Goal: Book appointment/travel/reservation

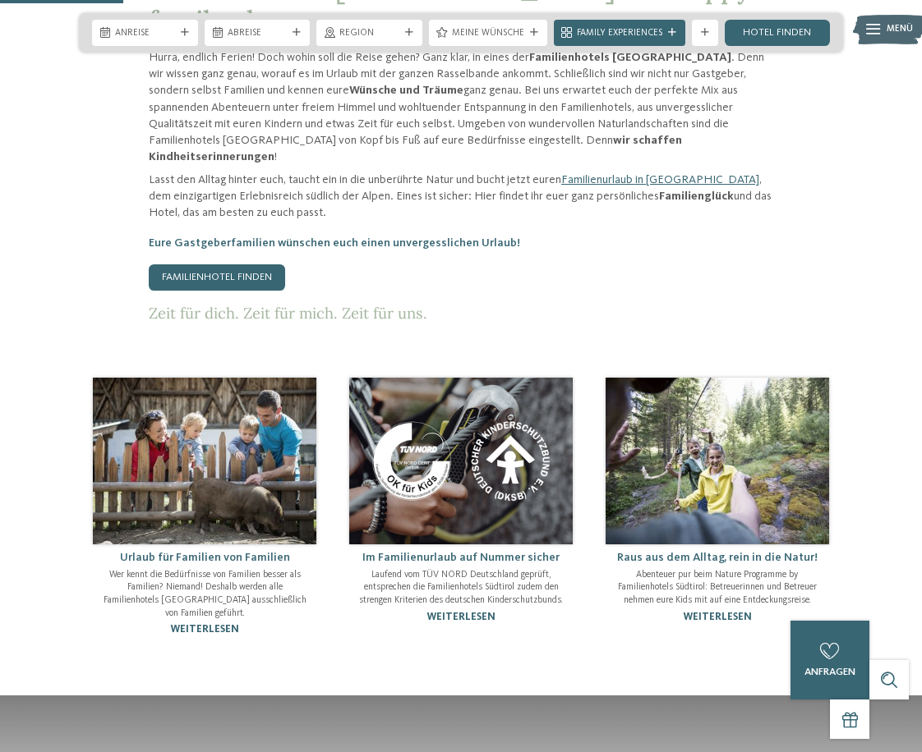
scroll to position [493, 0]
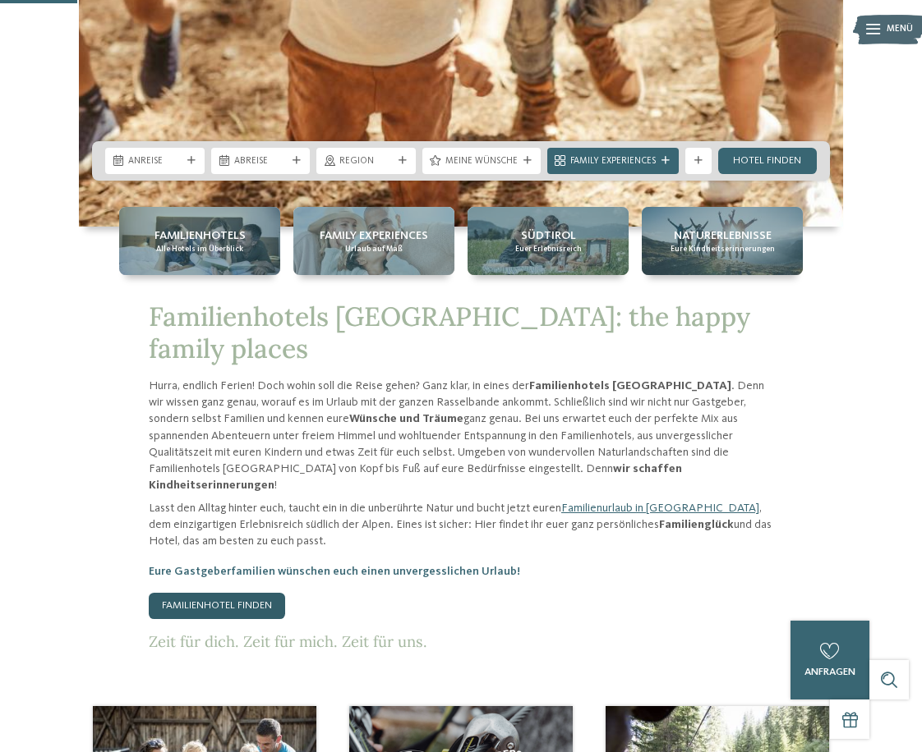
click at [208, 593] on link "Familienhotel finden" at bounding box center [217, 606] width 136 height 26
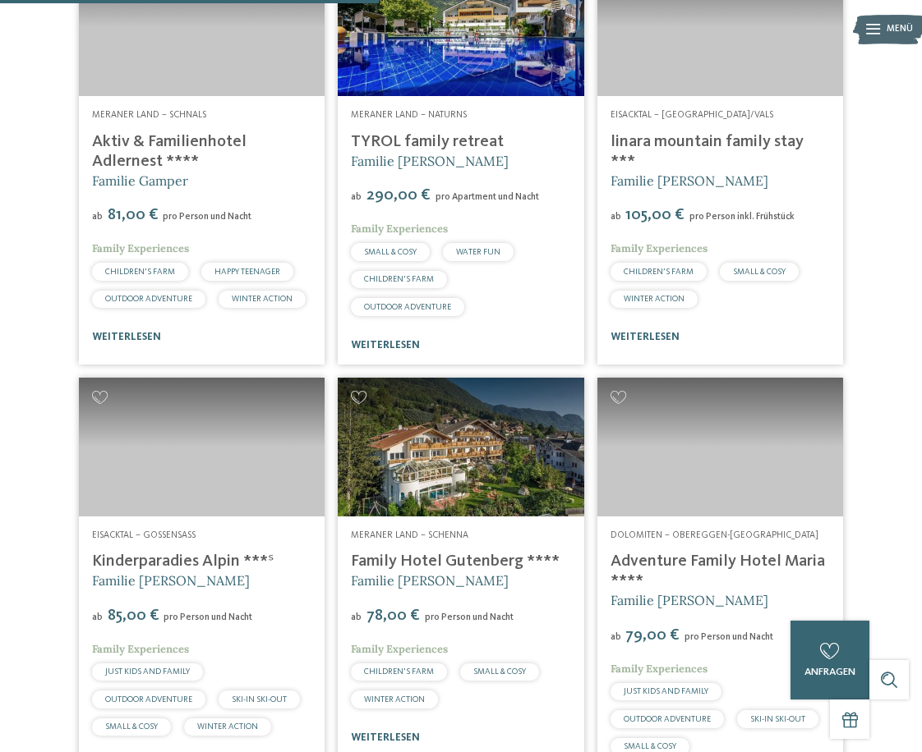
scroll to position [1807, 0]
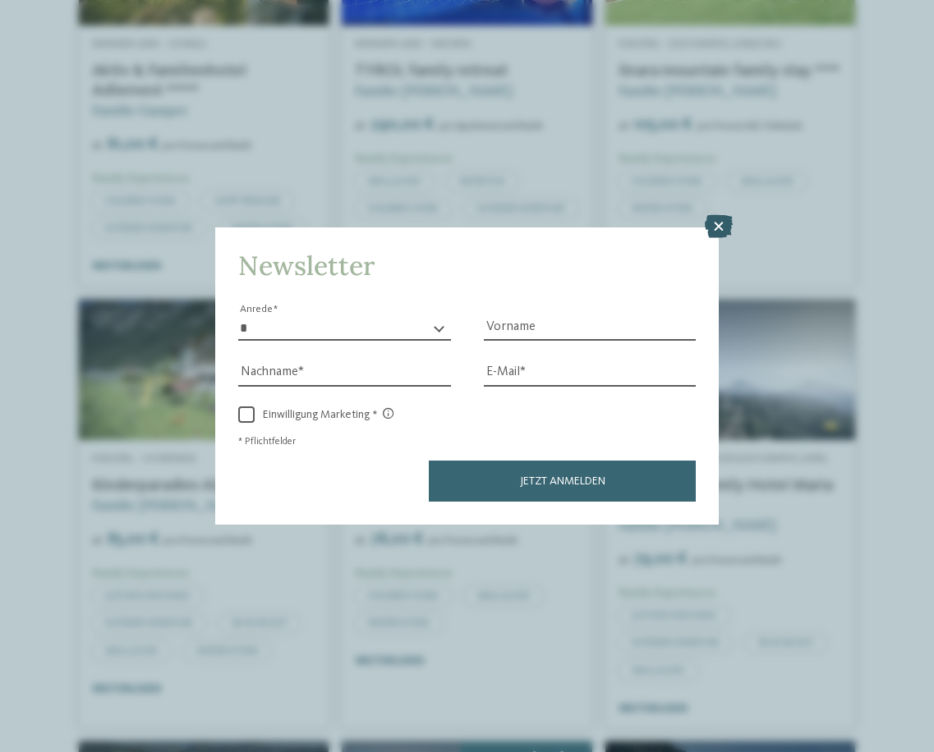
click at [727, 220] on icon at bounding box center [719, 226] width 28 height 23
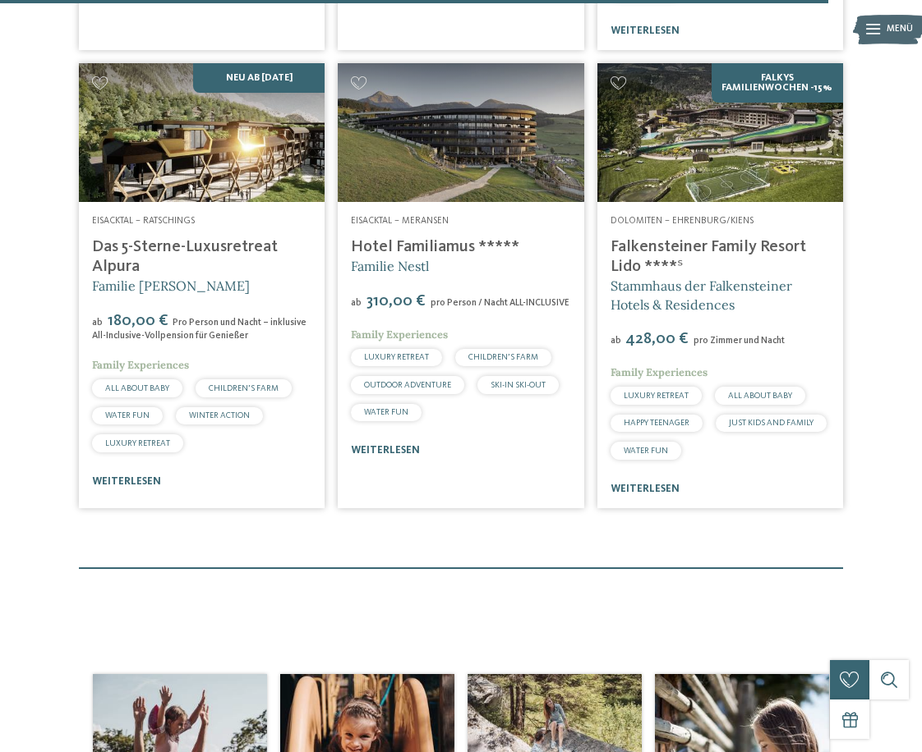
scroll to position [4025, 0]
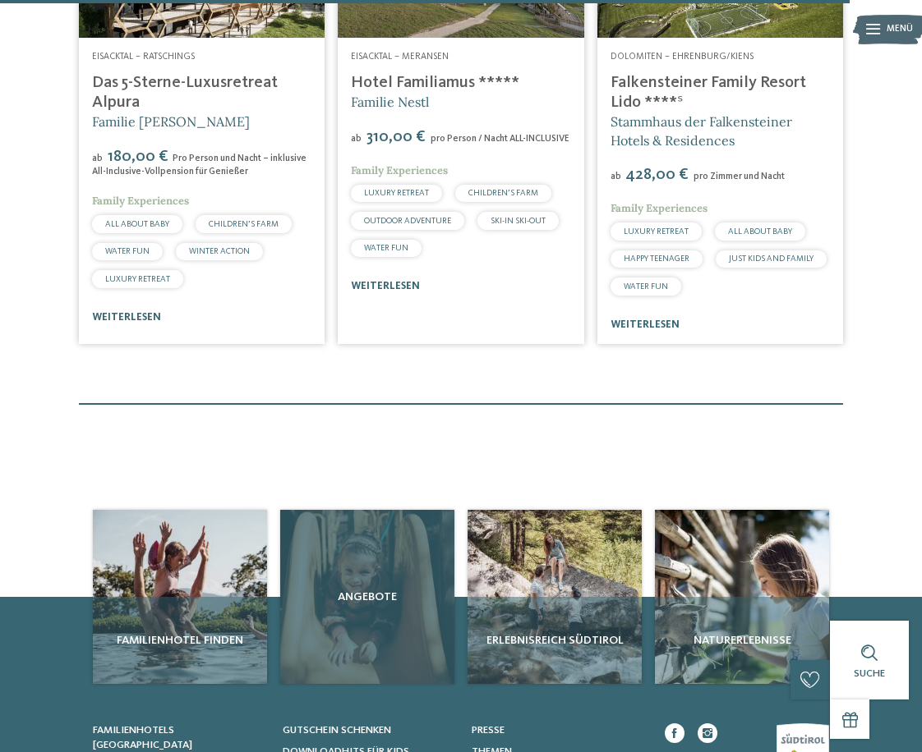
click at [375, 571] on div "Angebote" at bounding box center [367, 597] width 174 height 174
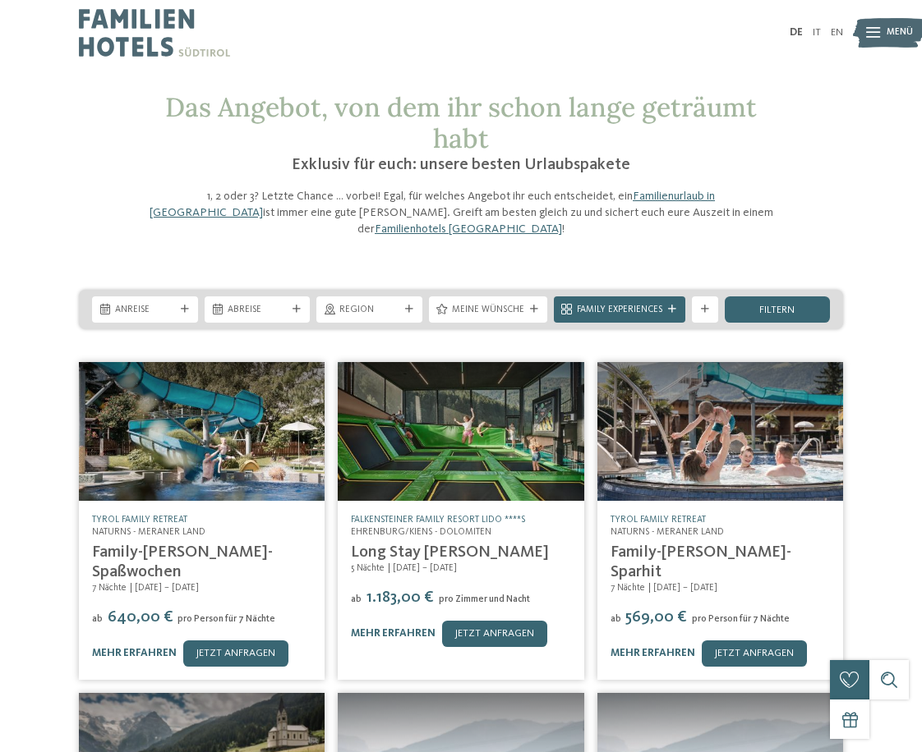
click at [246, 459] on img at bounding box center [202, 431] width 246 height 138
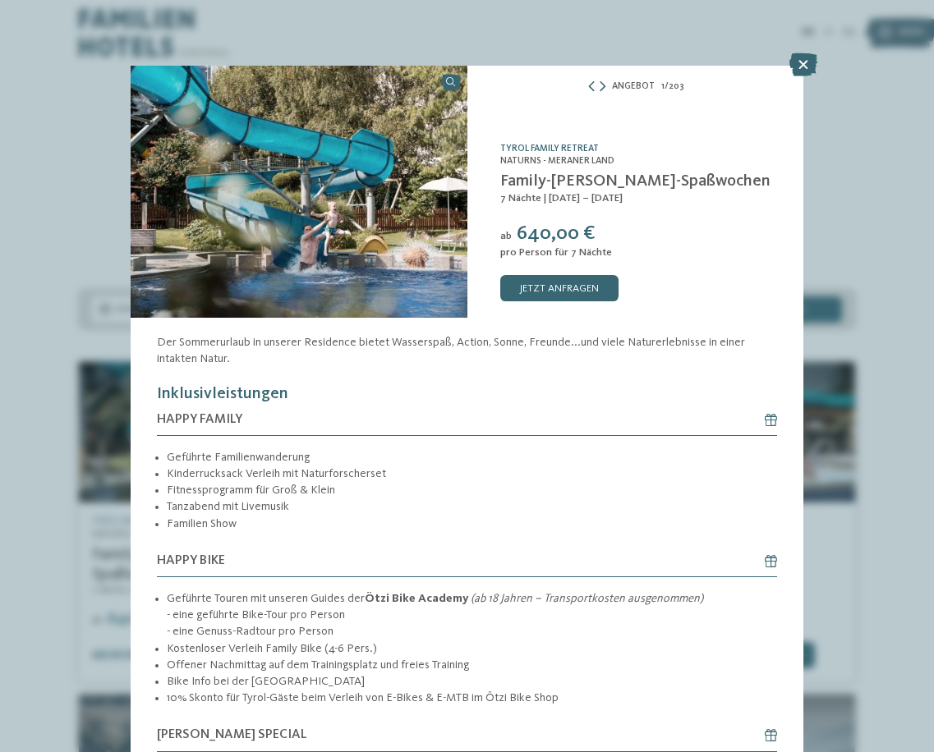
click at [364, 177] on img at bounding box center [299, 192] width 337 height 252
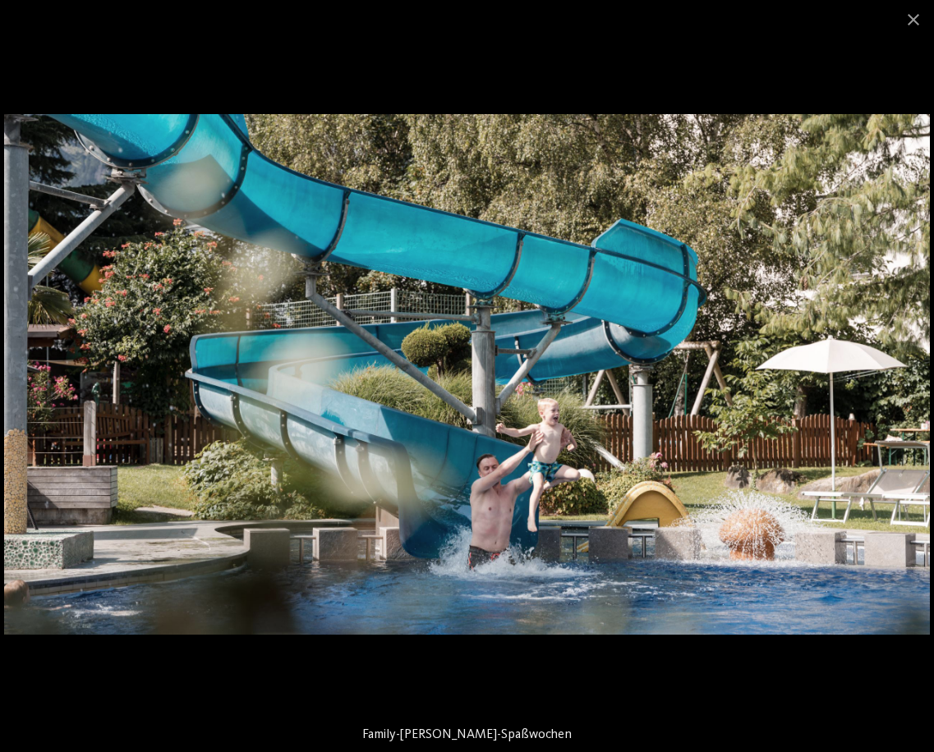
click at [898, 331] on img at bounding box center [467, 374] width 926 height 521
click at [766, 308] on img at bounding box center [467, 374] width 926 height 521
click at [912, 21] on span at bounding box center [913, 19] width 41 height 39
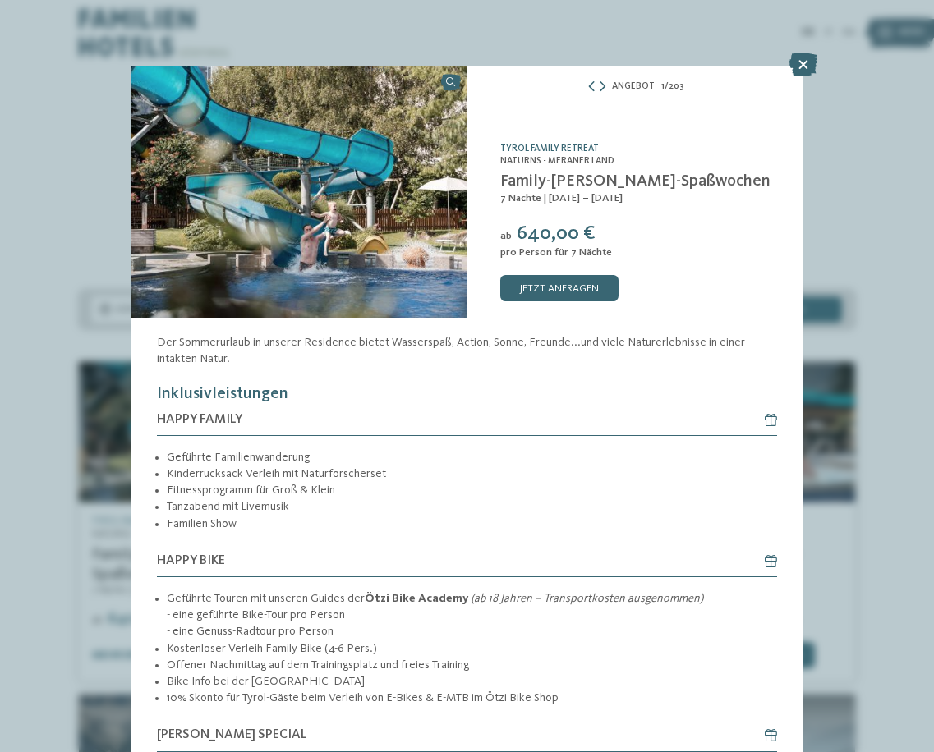
click at [441, 216] on img at bounding box center [299, 192] width 337 height 252
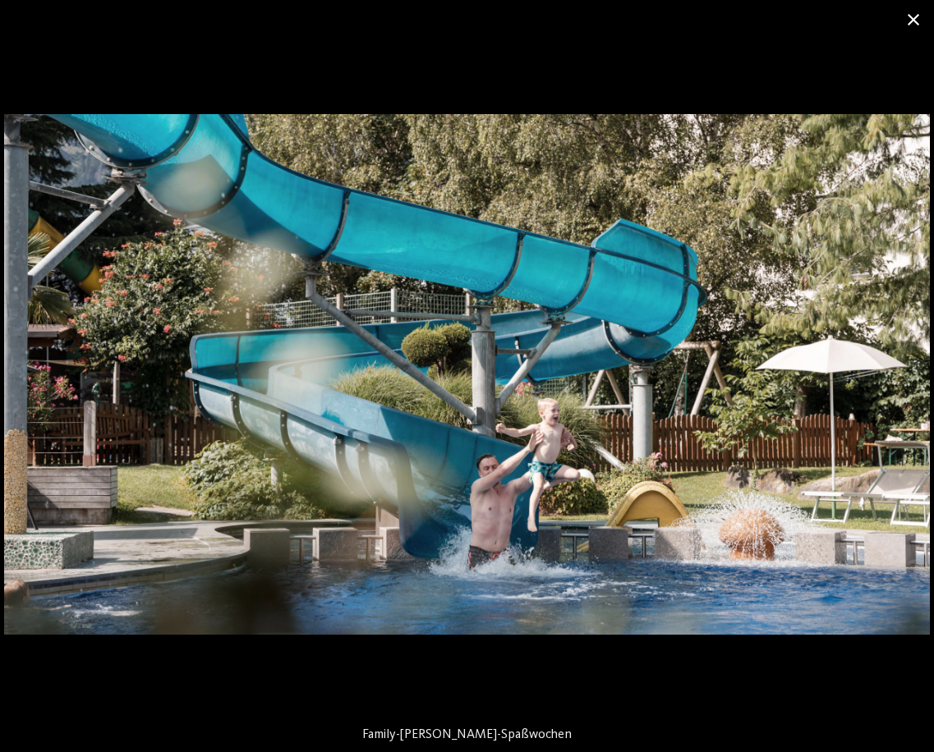
click at [912, 19] on span at bounding box center [913, 19] width 41 height 39
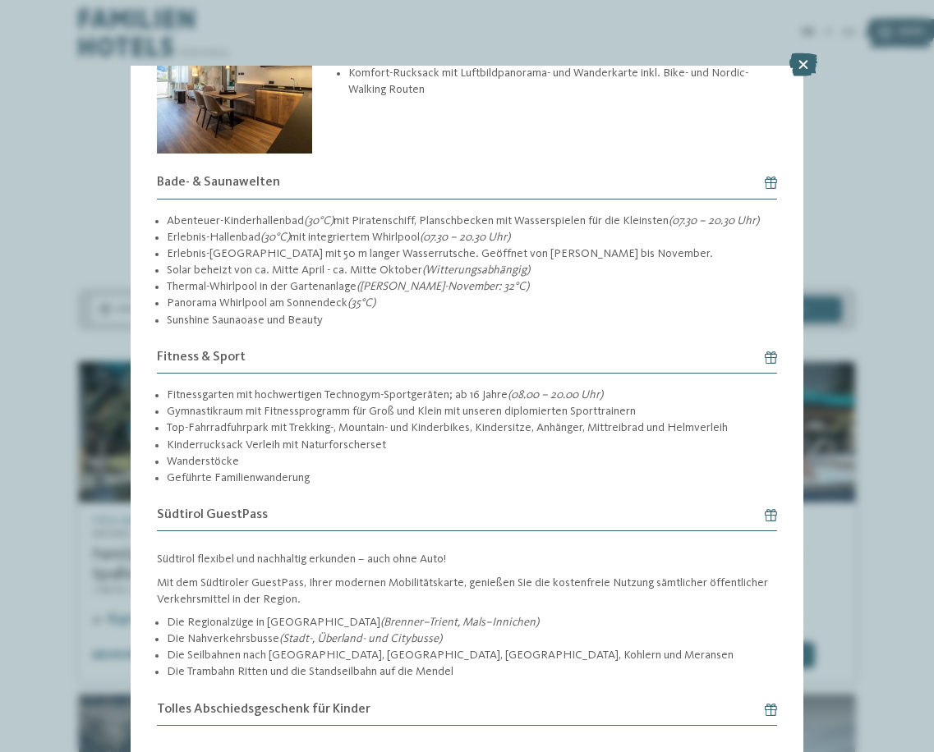
scroll to position [1809, 0]
click at [798, 71] on icon at bounding box center [803, 64] width 28 height 23
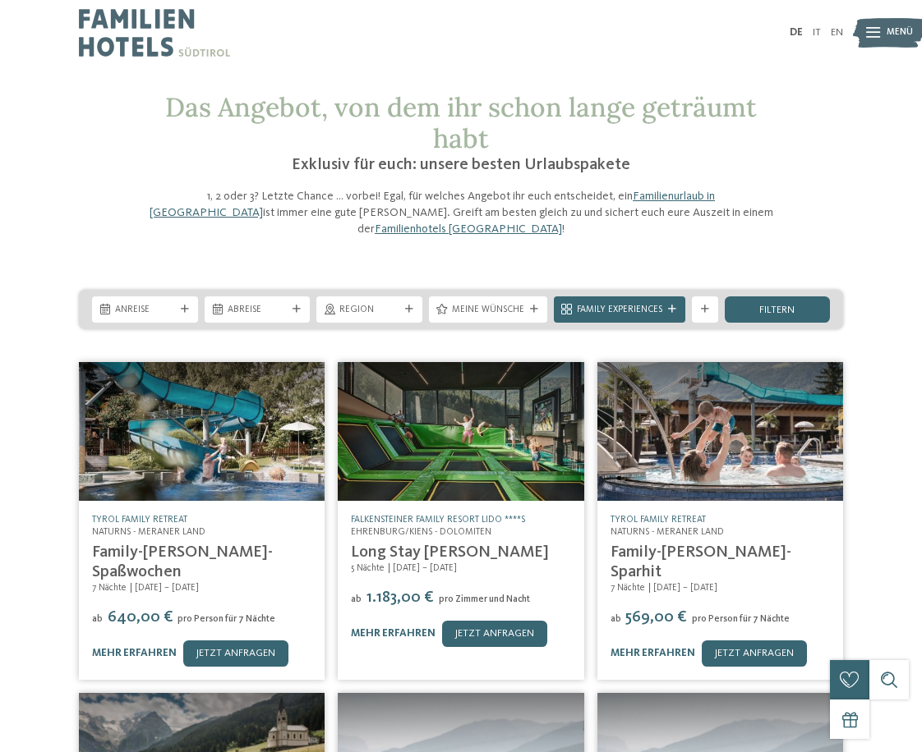
click at [251, 460] on img at bounding box center [202, 431] width 246 height 138
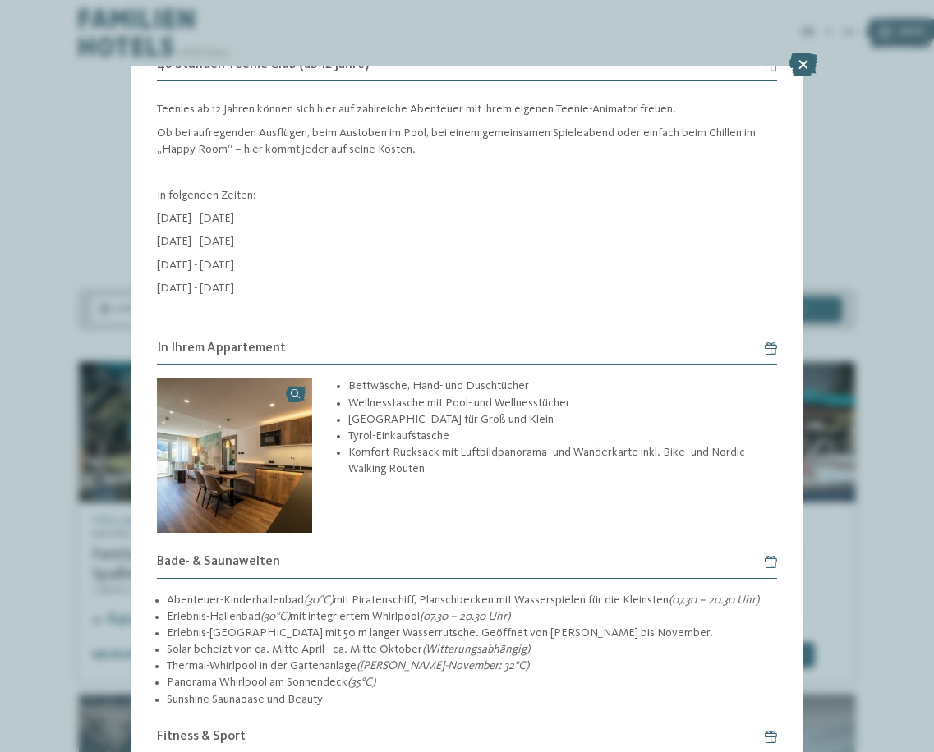
scroll to position [1398, 0]
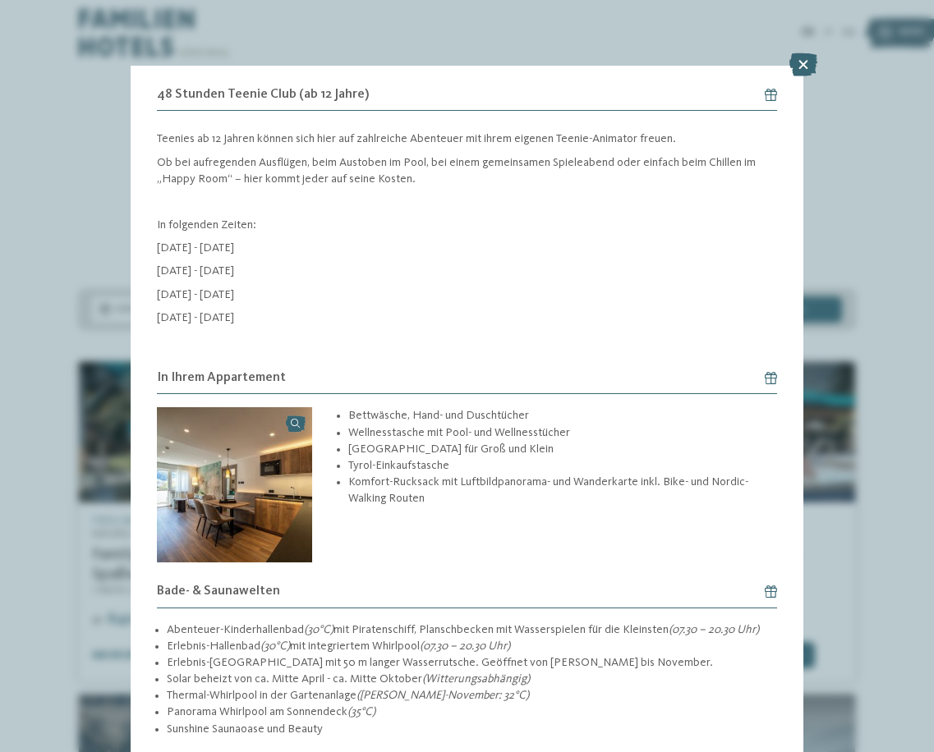
click at [247, 462] on img at bounding box center [234, 484] width 155 height 155
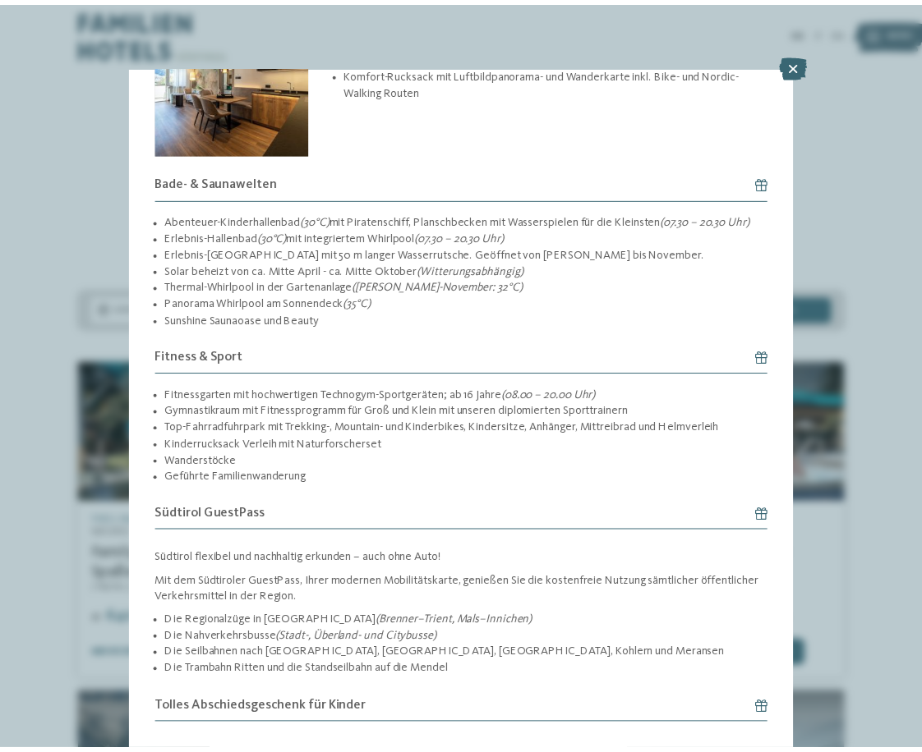
scroll to position [1809, 0]
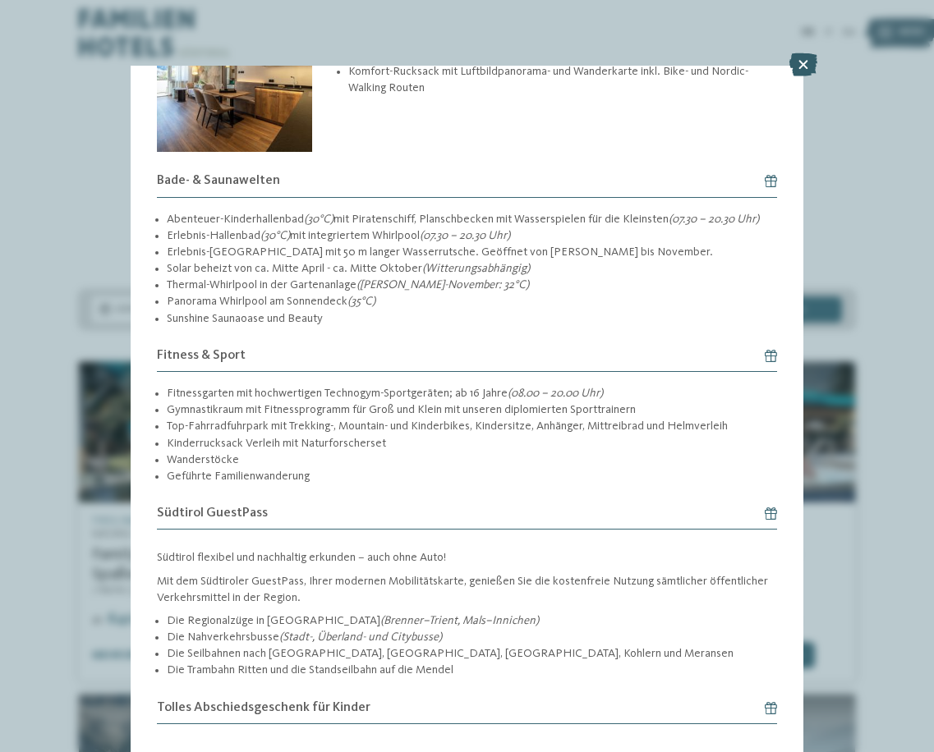
click at [804, 62] on icon at bounding box center [803, 64] width 28 height 23
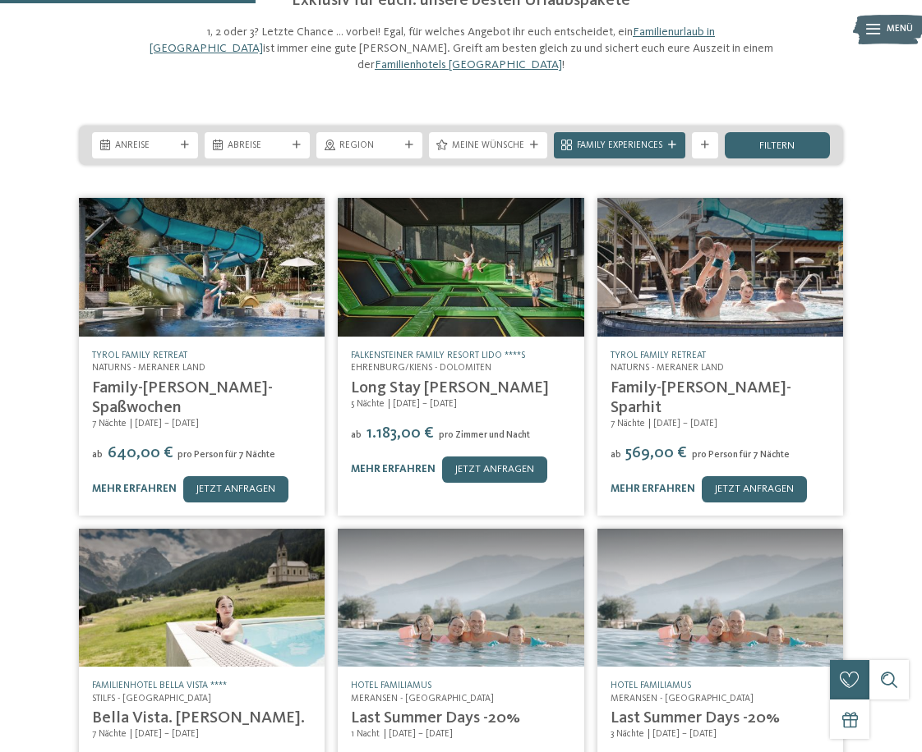
scroll to position [657, 0]
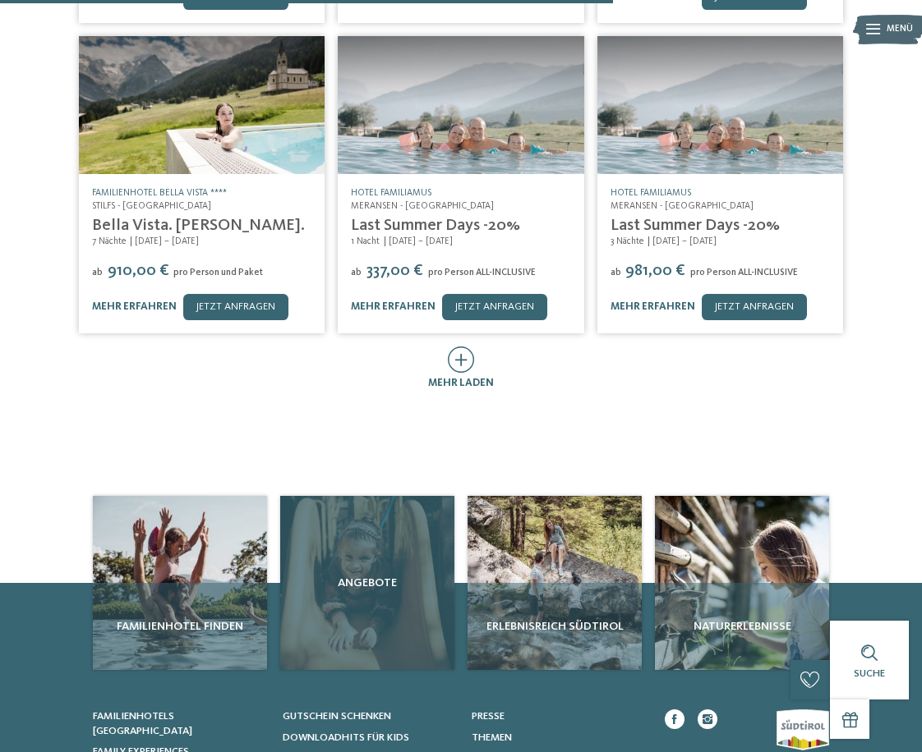
click at [376, 578] on div "Angebote" at bounding box center [367, 583] width 174 height 174
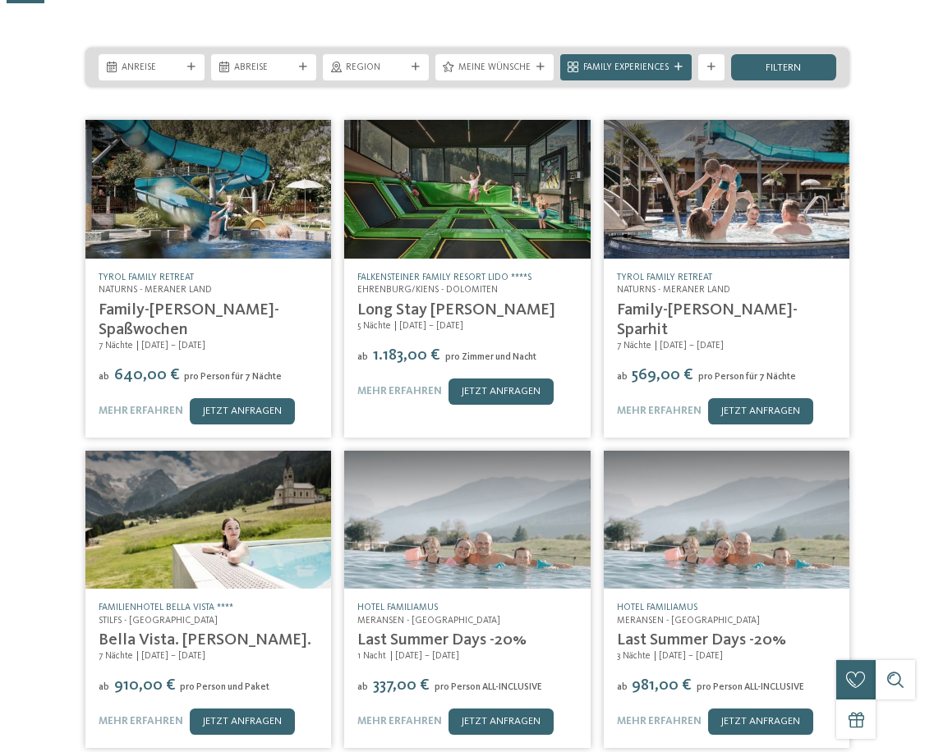
scroll to position [246, 0]
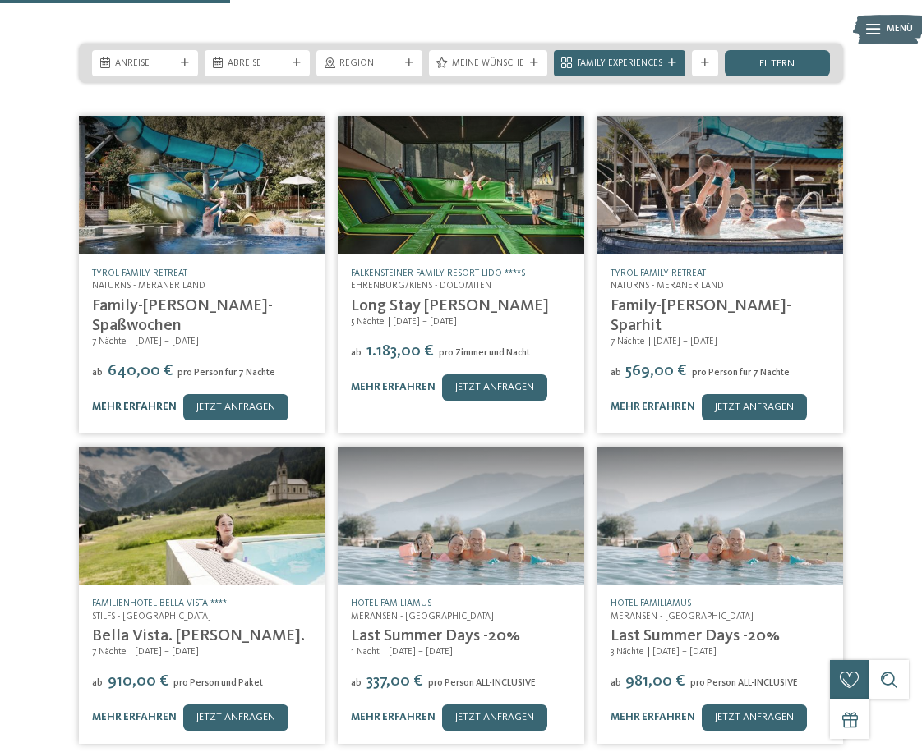
click at [140, 402] on link "mehr erfahren" at bounding box center [134, 407] width 85 height 11
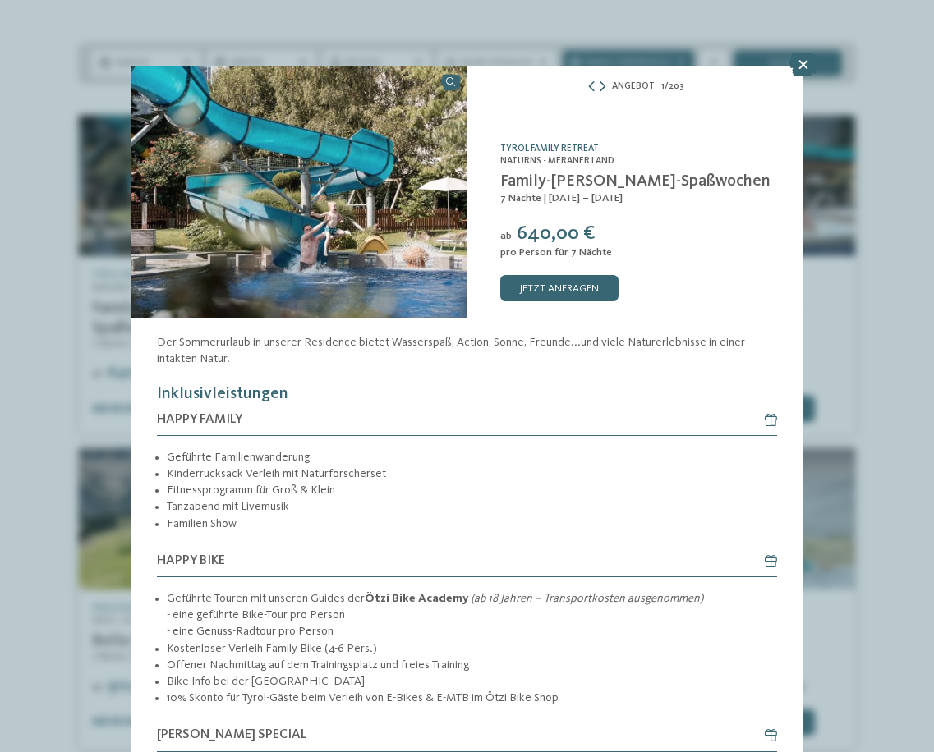
click at [600, 85] on icon at bounding box center [603, 87] width 6 height 11
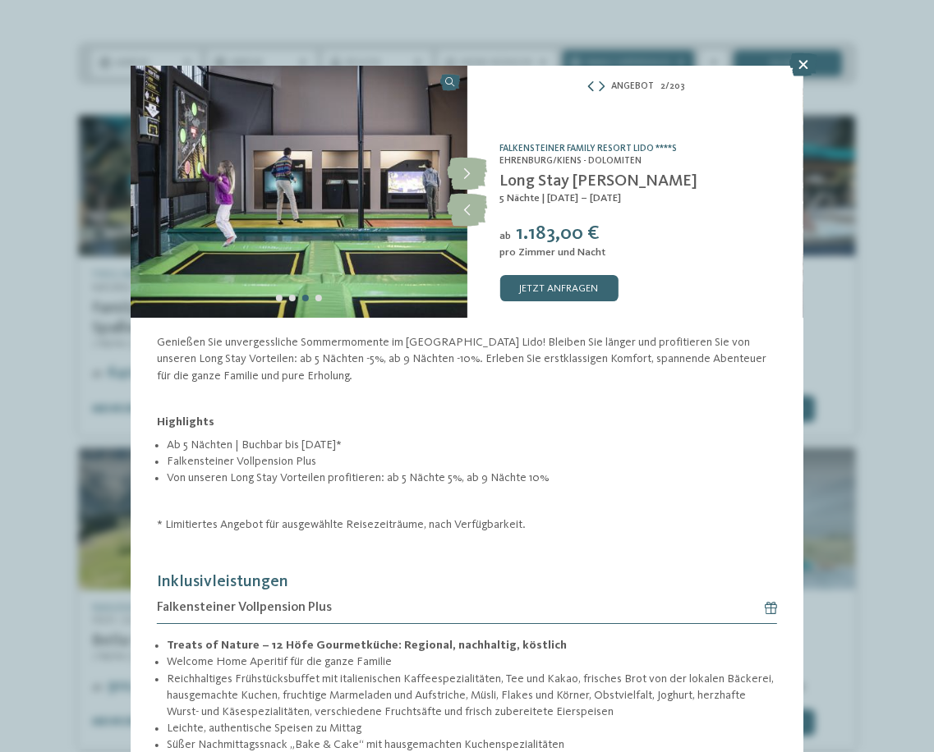
click at [588, 91] on icon at bounding box center [591, 87] width 10 height 11
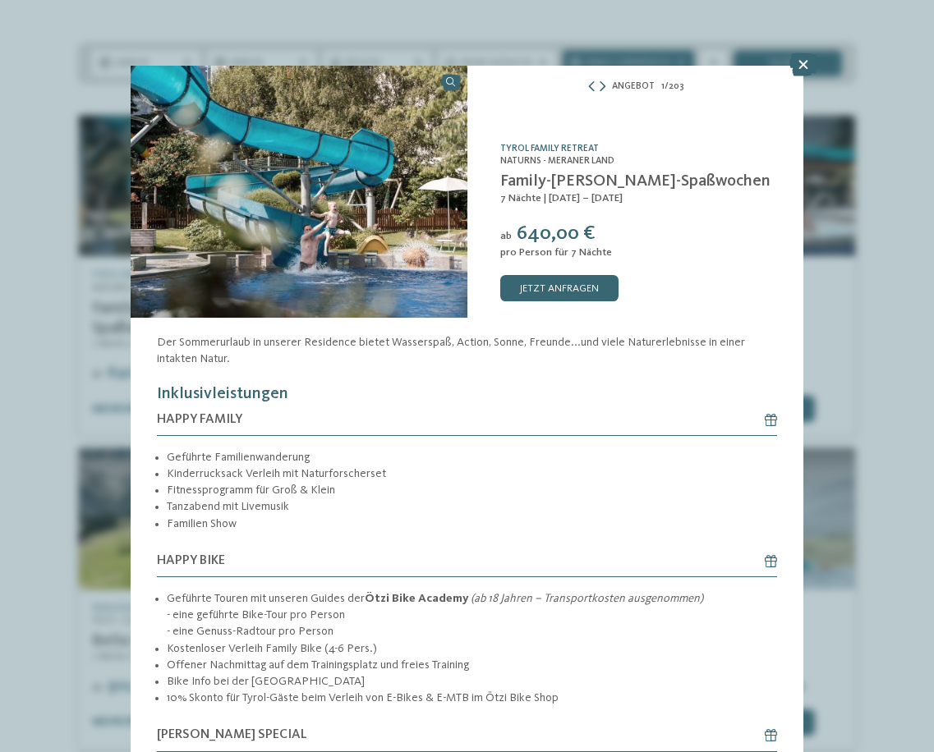
click at [381, 196] on img at bounding box center [299, 192] width 337 height 252
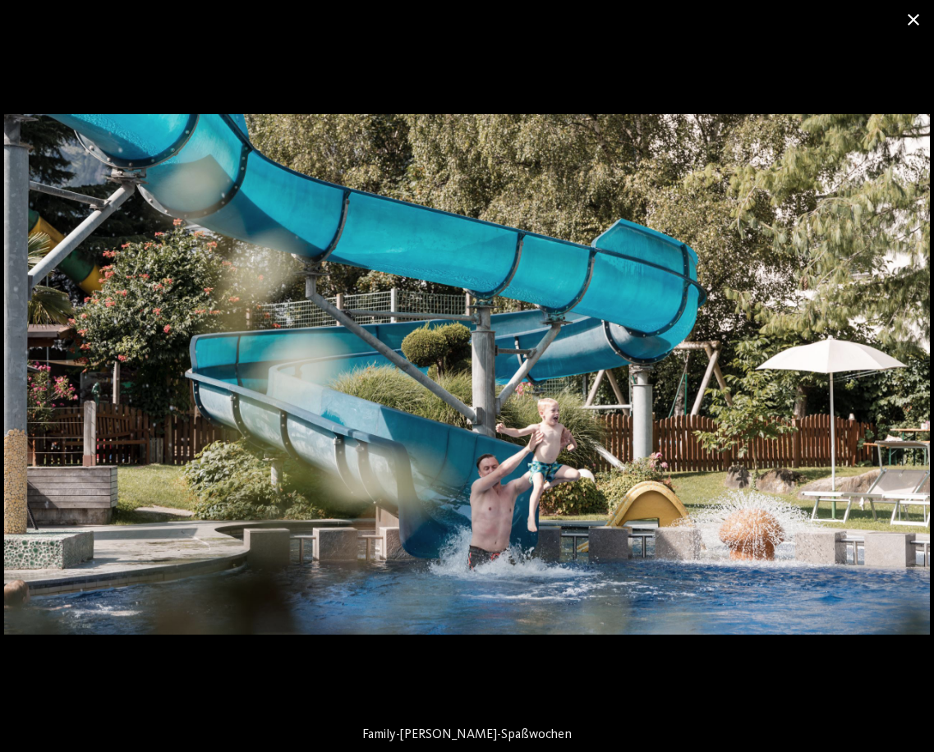
click at [921, 21] on span at bounding box center [913, 19] width 41 height 39
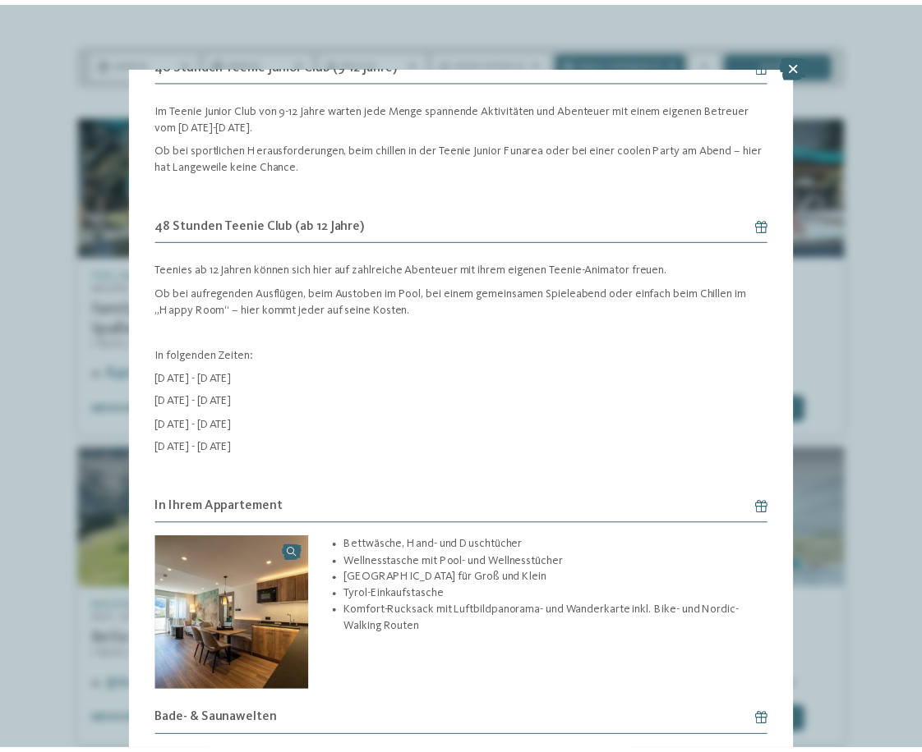
scroll to position [1150, 0]
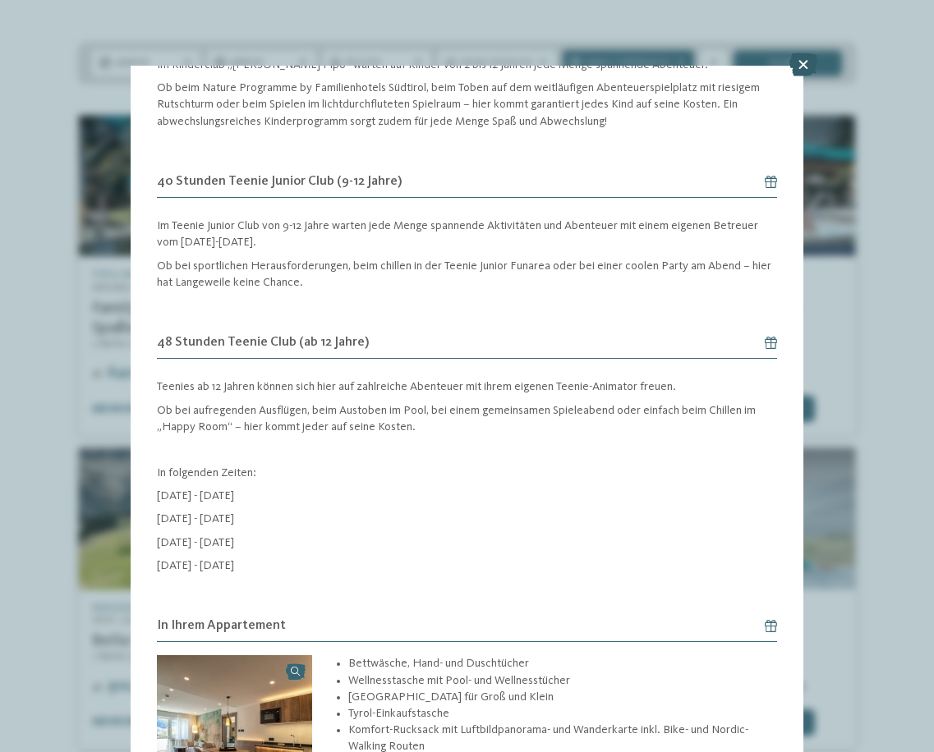
click at [806, 57] on icon at bounding box center [803, 64] width 28 height 23
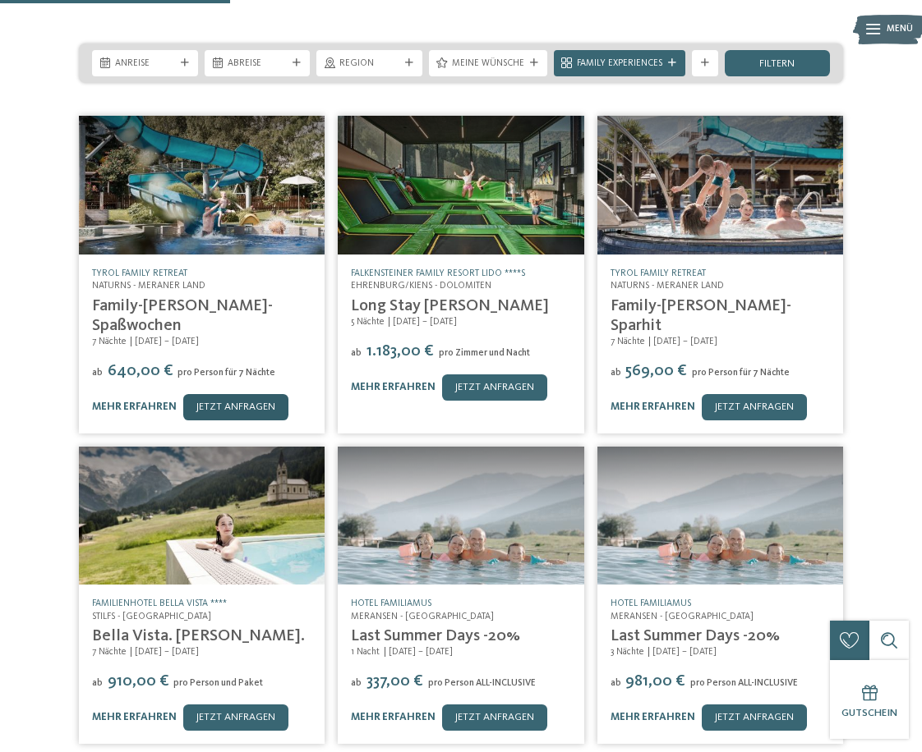
click at [228, 394] on link "jetzt anfragen" at bounding box center [235, 407] width 105 height 26
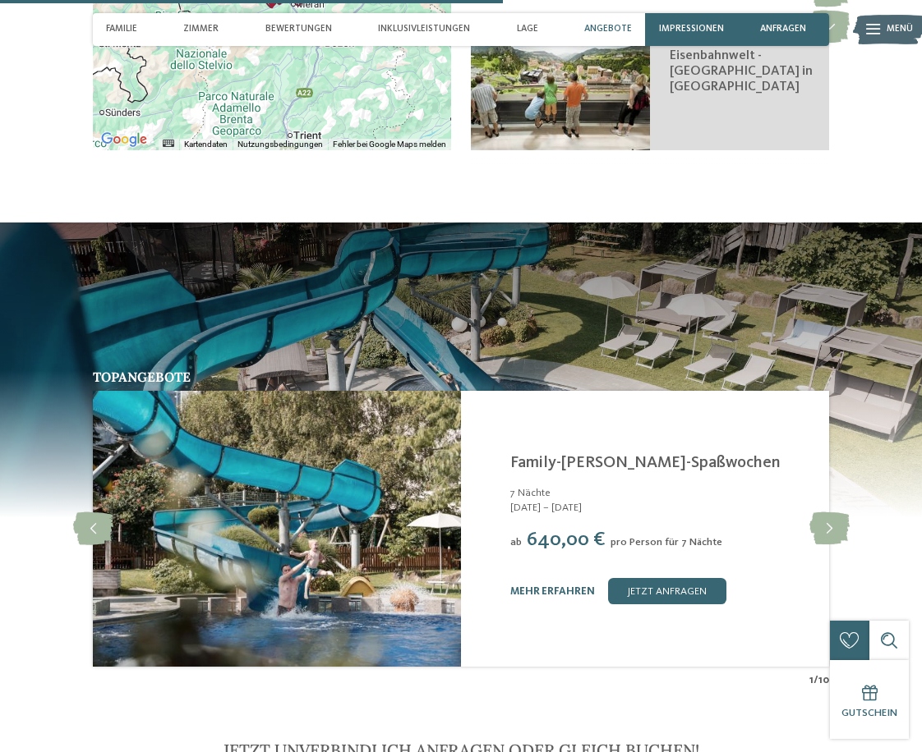
scroll to position [2645, 0]
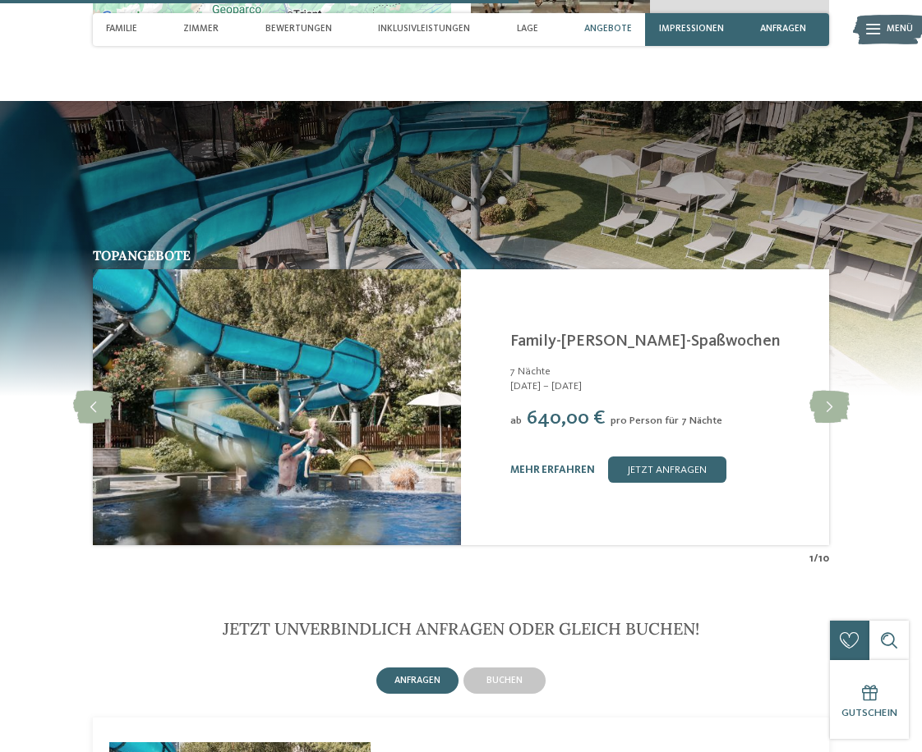
click at [435, 400] on img at bounding box center [277, 407] width 368 height 276
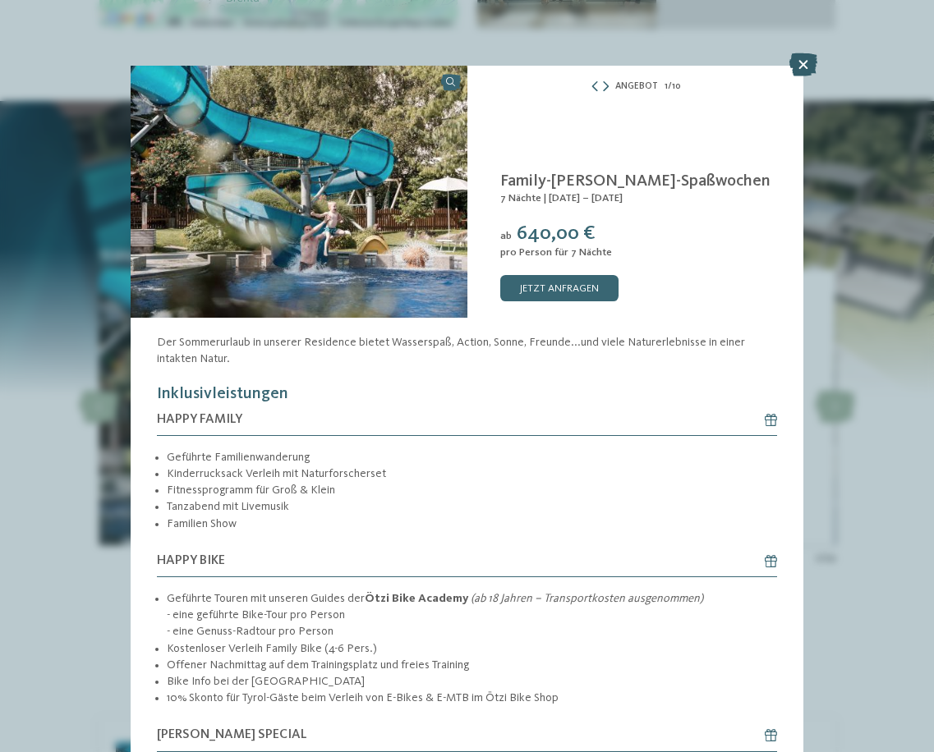
click at [803, 62] on icon at bounding box center [803, 64] width 28 height 23
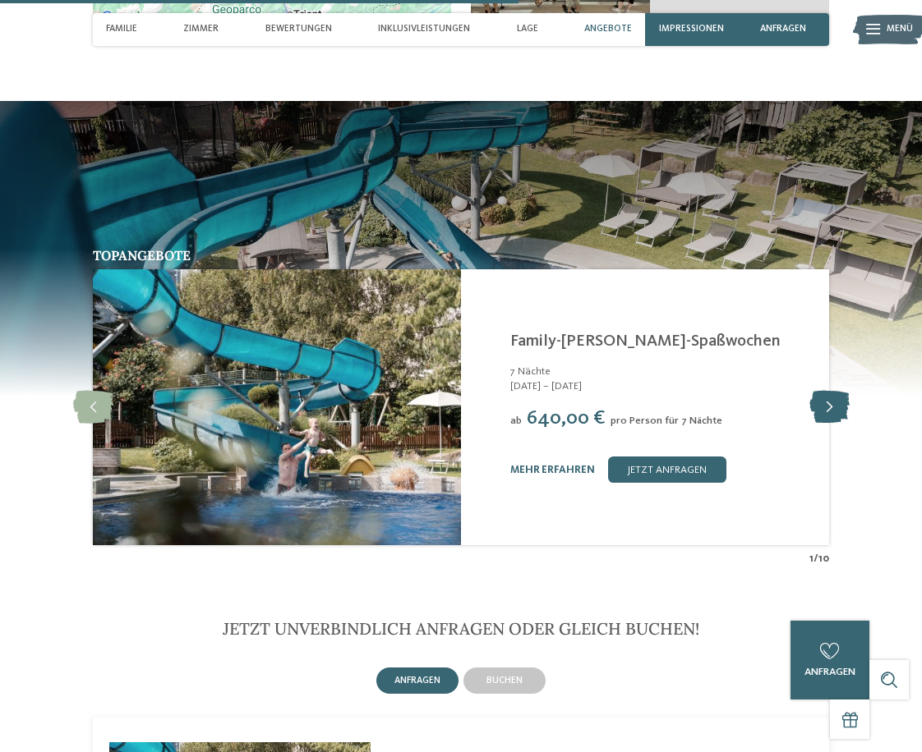
click at [822, 406] on icon at bounding box center [829, 407] width 40 height 33
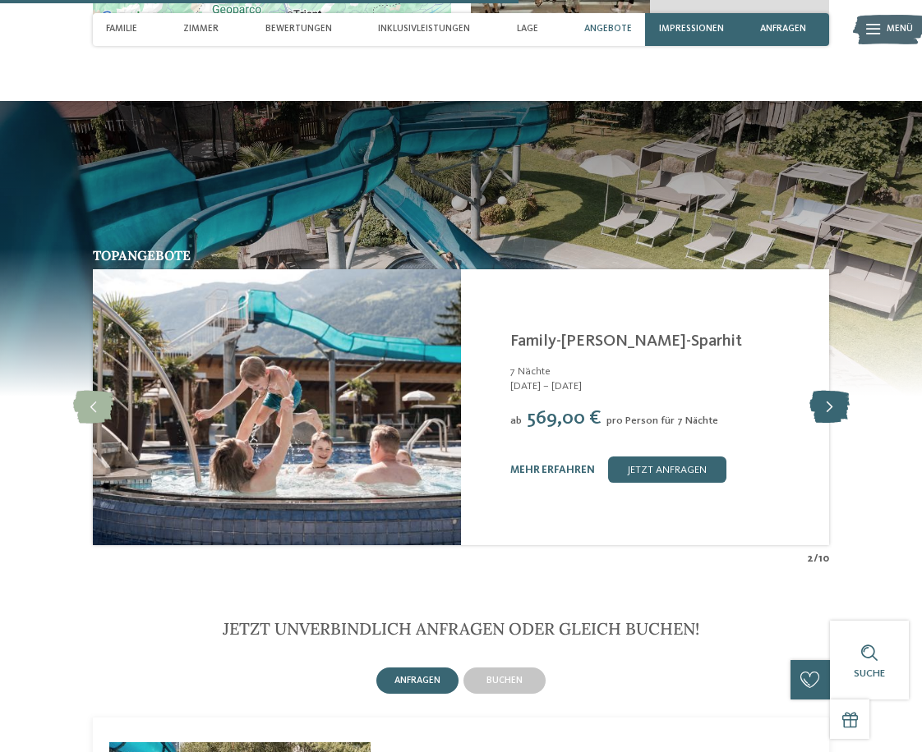
click at [839, 409] on icon at bounding box center [829, 407] width 40 height 33
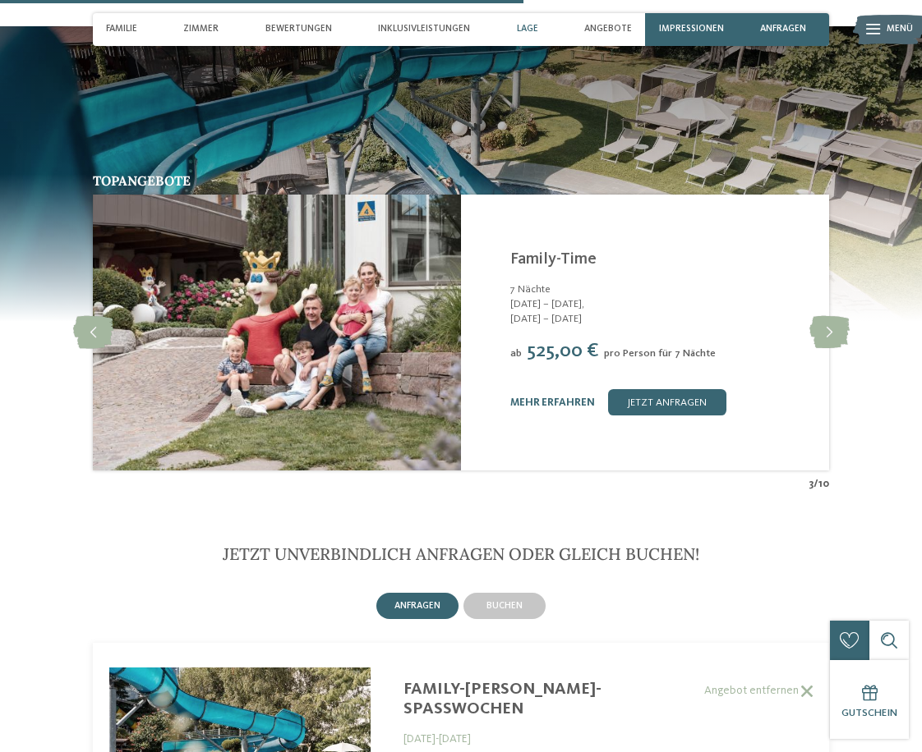
scroll to position [2563, 0]
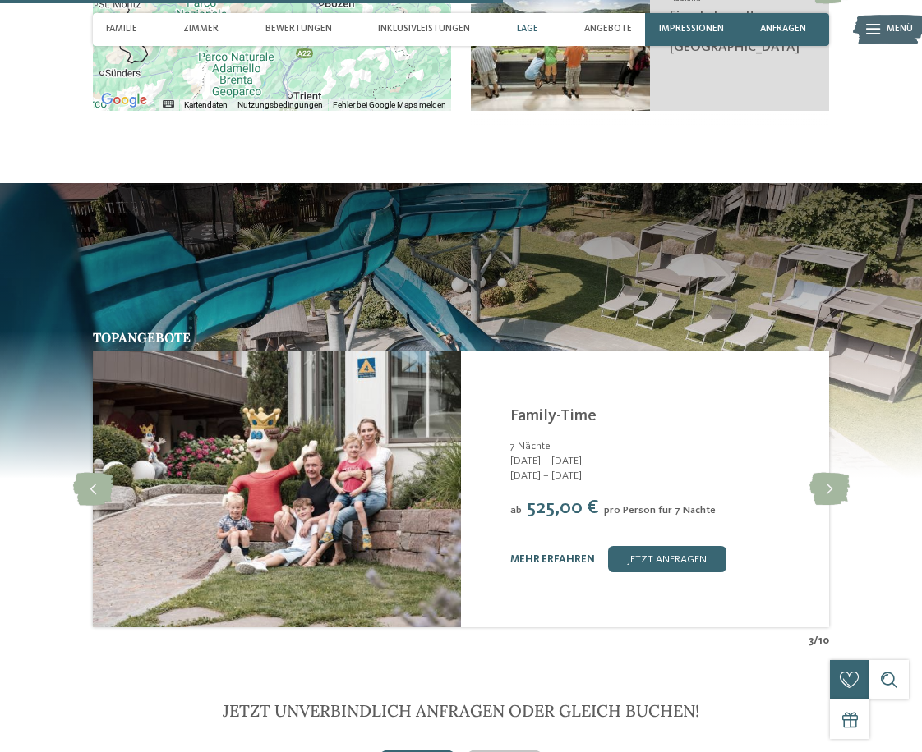
click at [575, 559] on link "mehr erfahren" at bounding box center [552, 559] width 85 height 11
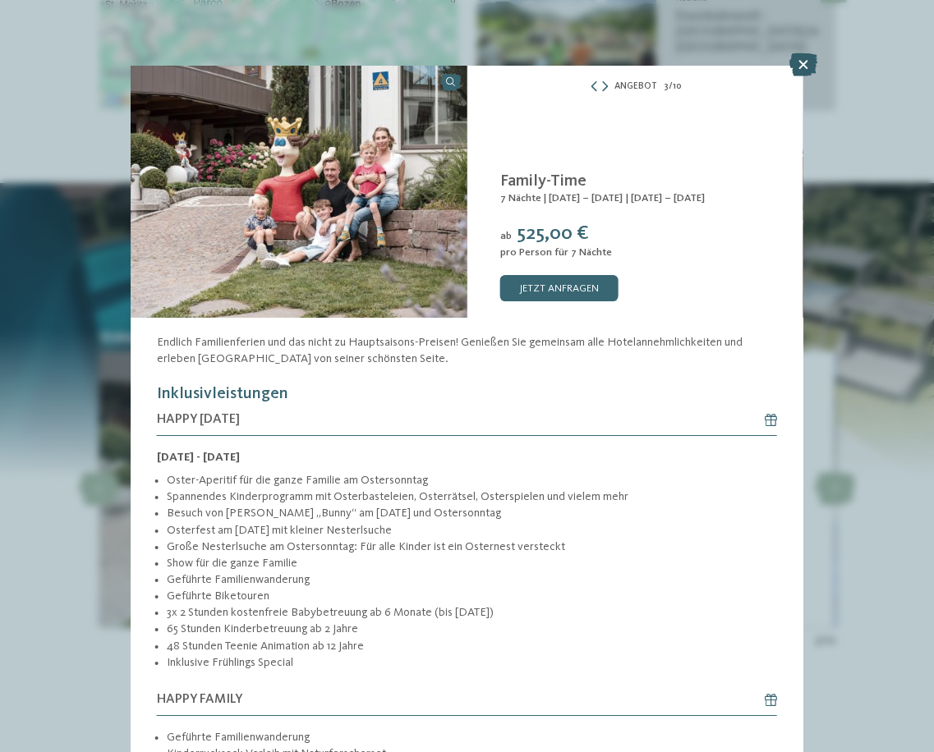
click at [802, 64] on icon at bounding box center [803, 64] width 28 height 23
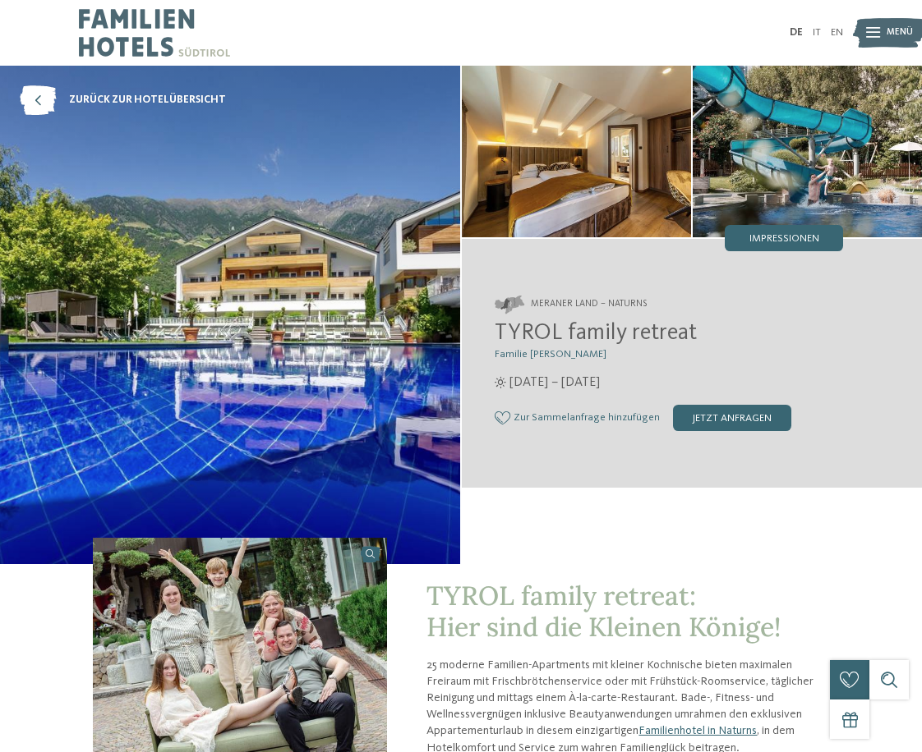
click at [577, 210] on img at bounding box center [576, 152] width 229 height 172
click at [610, 144] on img at bounding box center [576, 152] width 229 height 172
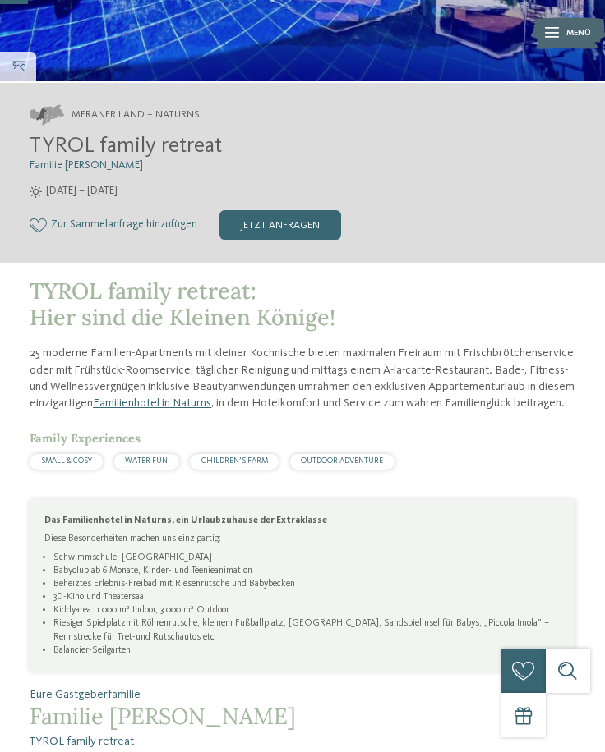
scroll to position [329, 0]
